Goal: Task Accomplishment & Management: Manage account settings

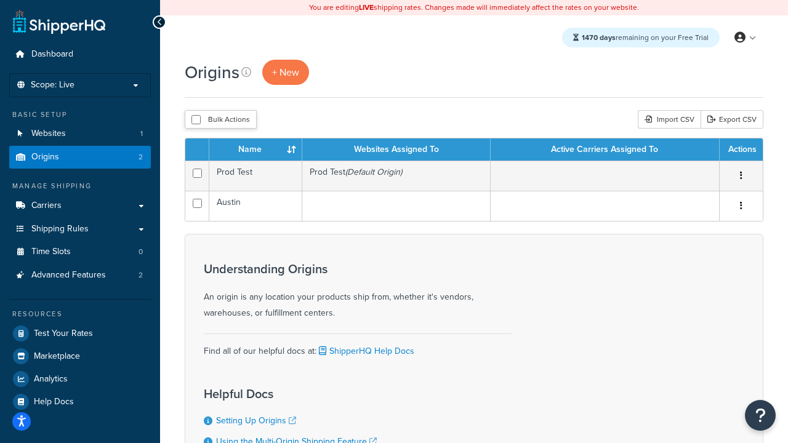
click at [196, 121] on input "checkbox" at bounding box center [196, 119] width 9 height 9
checkbox input "true"
click at [0, 0] on button "Delete" at bounding box center [0, 0] width 0 height 0
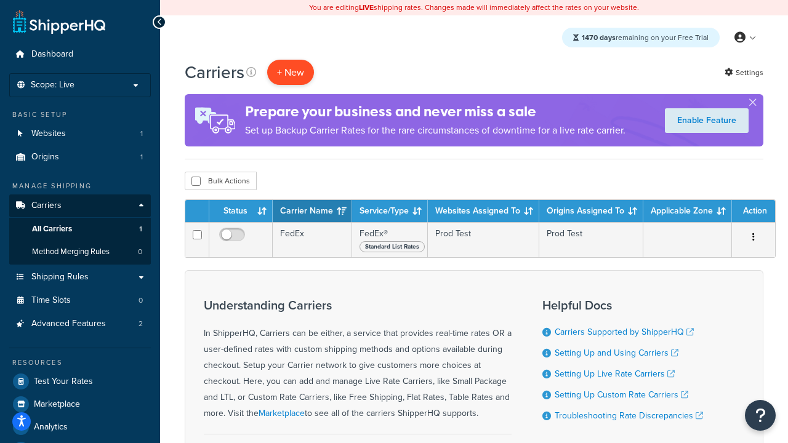
click at [291, 73] on button "+ New" at bounding box center [290, 72] width 47 height 25
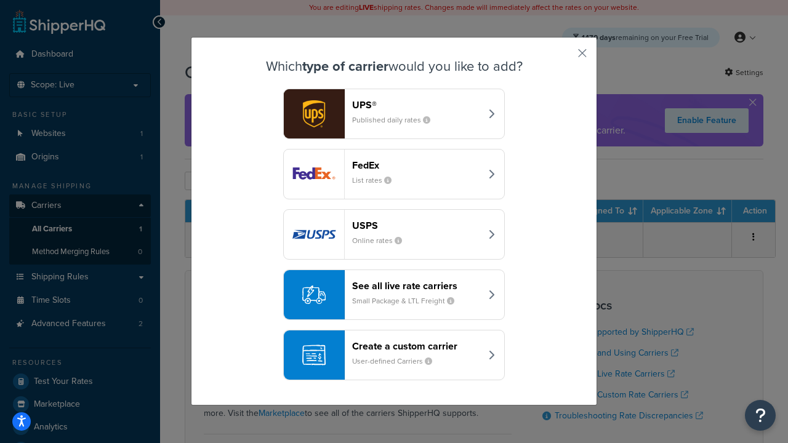
click at [394, 174] on div "FedEx List rates" at bounding box center [416, 175] width 129 height 30
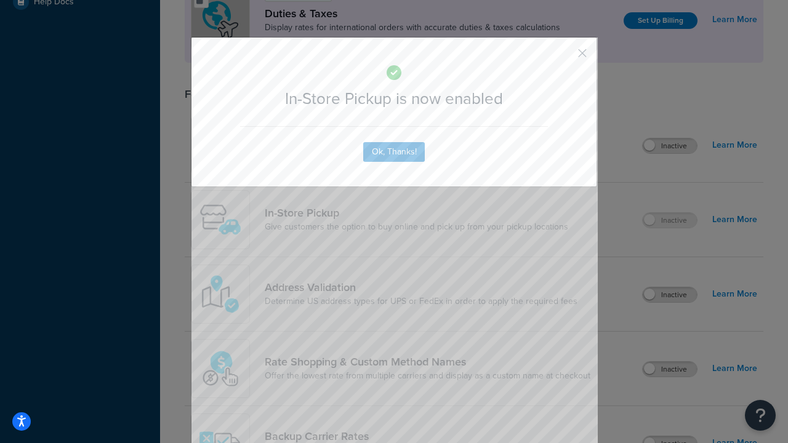
click at [564, 57] on button "button" at bounding box center [564, 57] width 3 height 3
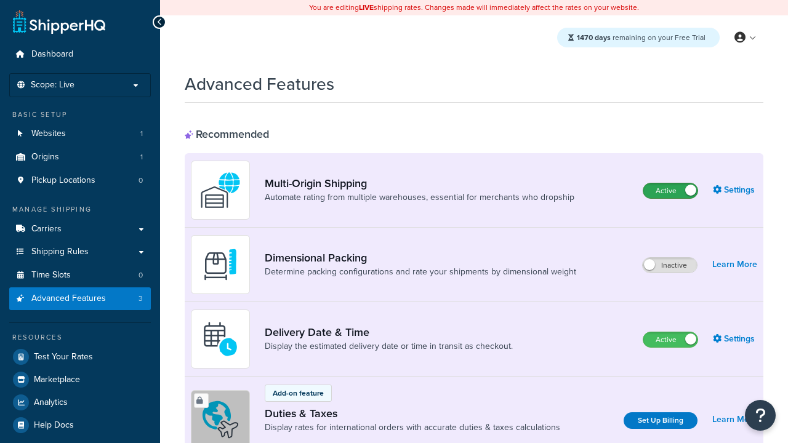
click at [671, 192] on label "Active" at bounding box center [671, 191] width 54 height 15
click at [671, 341] on label "Active" at bounding box center [671, 340] width 54 height 15
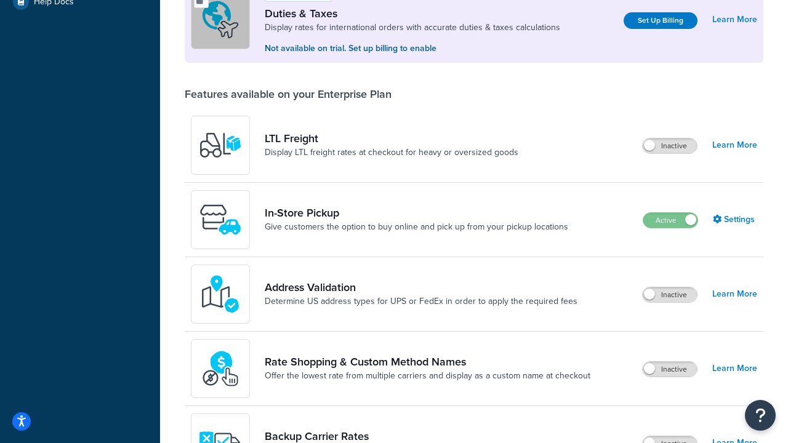
scroll to position [377, 0]
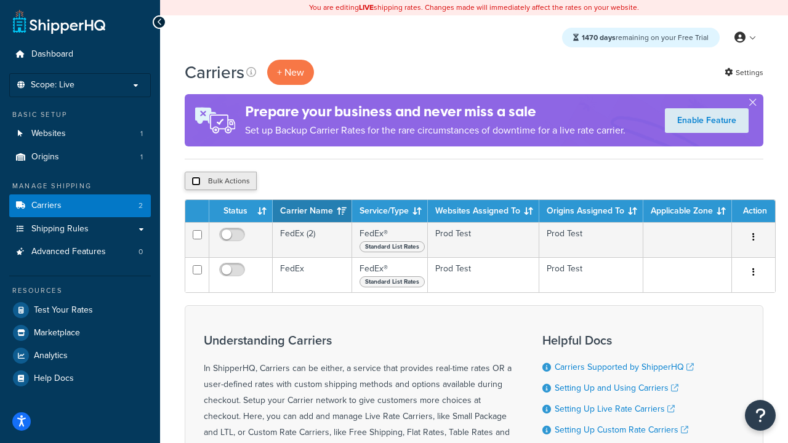
click at [196, 182] on input "checkbox" at bounding box center [196, 181] width 9 height 9
checkbox input "true"
click at [0, 0] on button "Delete" at bounding box center [0, 0] width 0 height 0
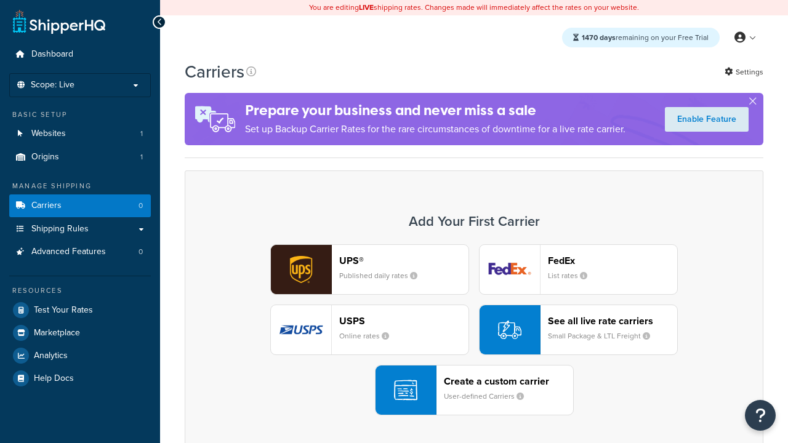
click at [474, 331] on div "UPS® Published daily rates FedEx List rates USPS Online rates See all live rate…" at bounding box center [474, 330] width 553 height 171
click at [613, 261] on header "FedEx" at bounding box center [612, 261] width 129 height 12
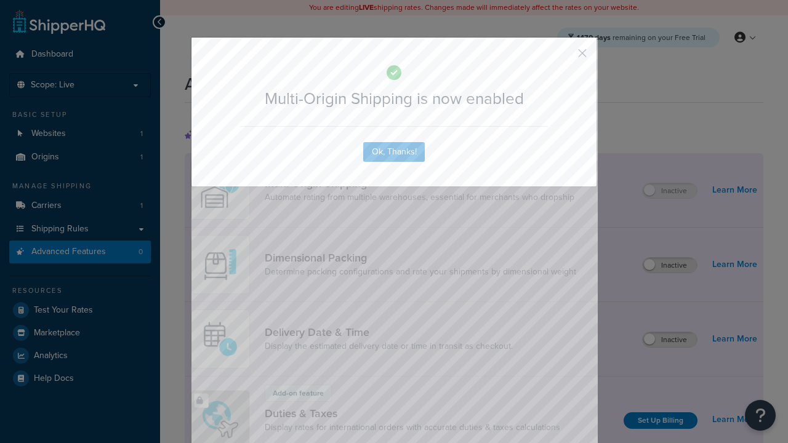
click at [564, 57] on button "button" at bounding box center [564, 57] width 3 height 3
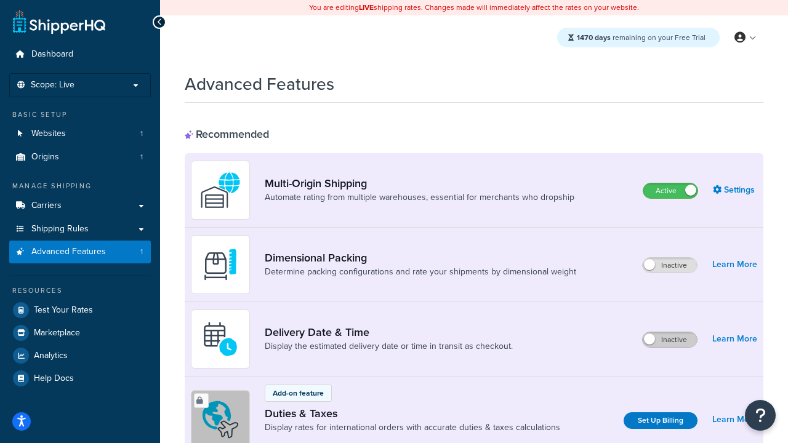
click at [671, 341] on label "Inactive" at bounding box center [670, 340] width 54 height 15
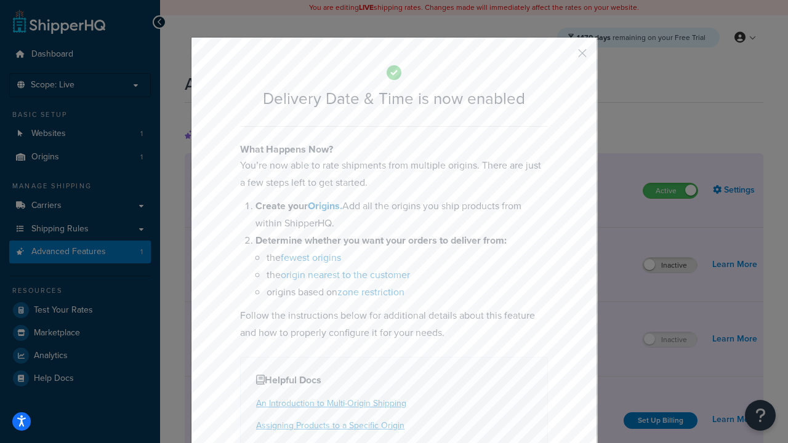
click at [564, 57] on button "button" at bounding box center [564, 57] width 3 height 3
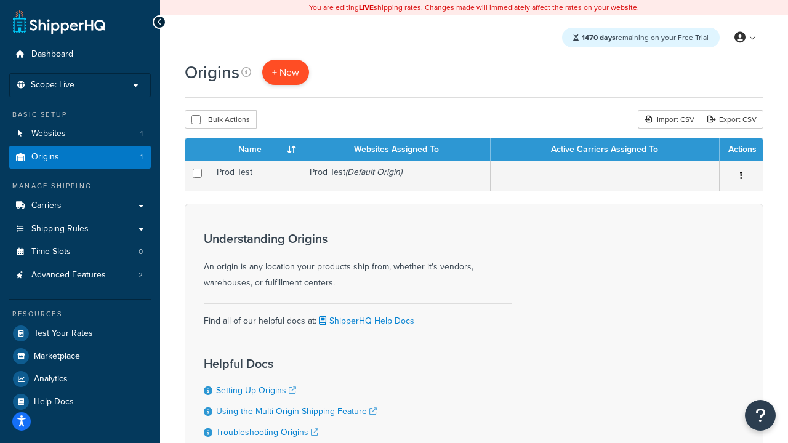
click at [285, 73] on span "+ New" at bounding box center [285, 72] width 27 height 14
